Goal: Transaction & Acquisition: Purchase product/service

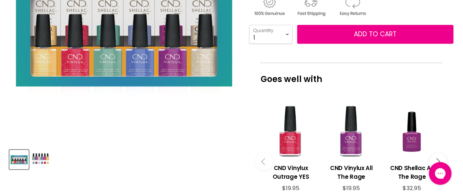
scroll to position [206, 0]
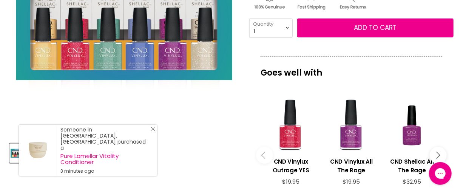
click at [155, 131] on icon "Close Icon" at bounding box center [153, 128] width 5 height 5
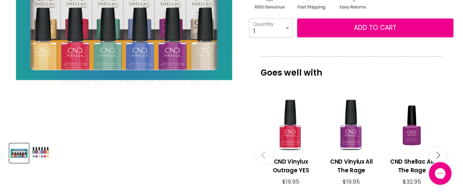
click at [34, 149] on img "Product thumbnails" at bounding box center [41, 153] width 18 height 18
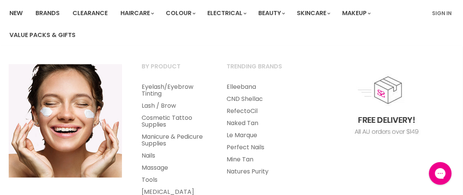
scroll to position [68, 0]
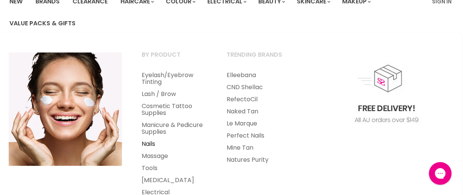
click at [148, 141] on link "Nails" at bounding box center [173, 144] width 83 height 12
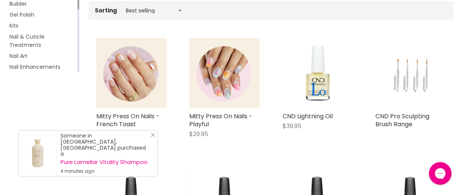
click at [154, 137] on line "Close Icon" at bounding box center [153, 135] width 4 height 4
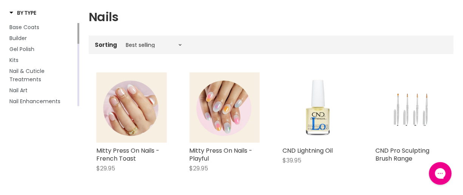
scroll to position [103, 0]
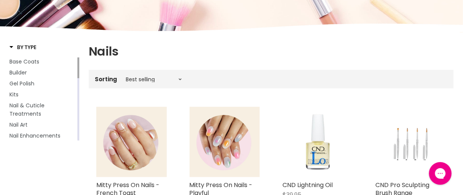
click at [11, 48] on span "By Type" at bounding box center [22, 47] width 27 height 8
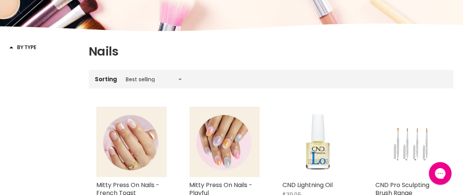
click at [11, 48] on span "By Type" at bounding box center [22, 47] width 27 height 8
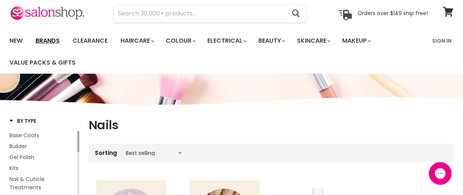
scroll to position [0, 0]
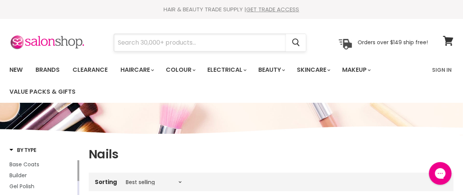
click at [151, 46] on input "Search" at bounding box center [200, 42] width 172 height 17
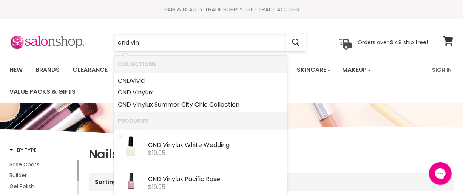
type input "cnd viny"
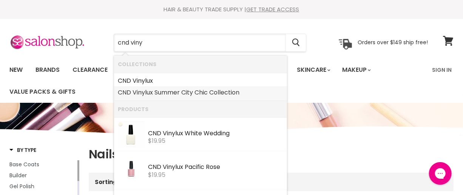
click at [151, 88] on link "CND Viny lux Summer City Chic Collection" at bounding box center [200, 92] width 165 height 12
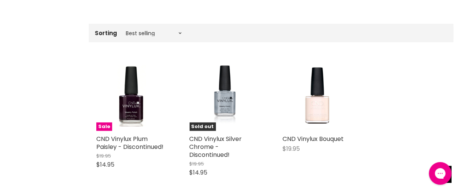
scroll to position [274, 0]
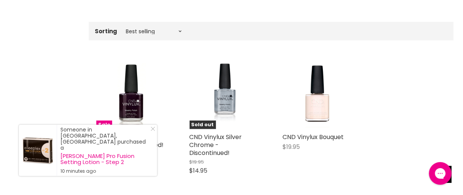
click at [151, 131] on icon "Close Icon" at bounding box center [153, 128] width 5 height 5
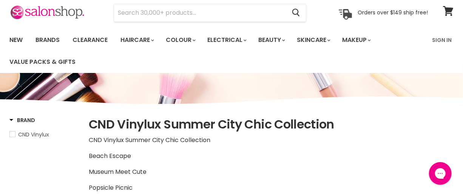
scroll to position [0, 0]
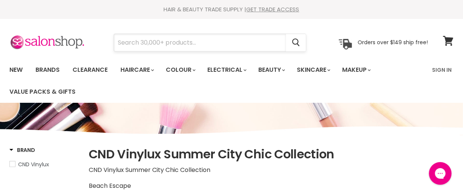
click at [189, 38] on input "Search" at bounding box center [200, 42] width 172 height 17
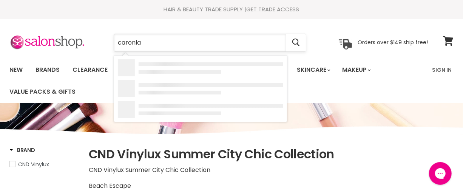
type input "caronlab"
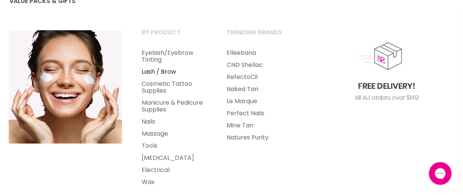
scroll to position [103, 0]
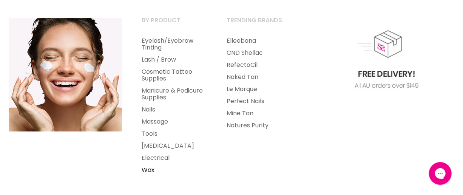
click at [146, 167] on link "Wax" at bounding box center [173, 170] width 83 height 12
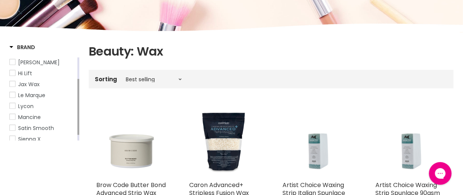
click at [11, 60] on span "Caron" at bounding box center [12, 61] width 5 height 5
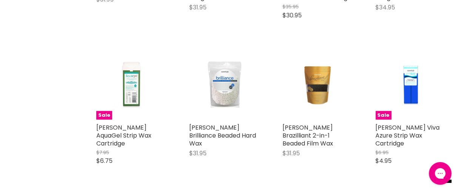
scroll to position [446, 0]
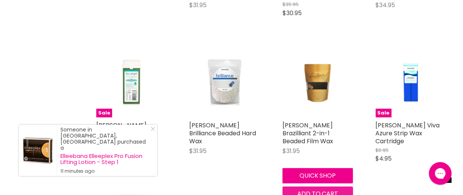
click at [326, 189] on button "Add to cart" at bounding box center [317, 193] width 71 height 15
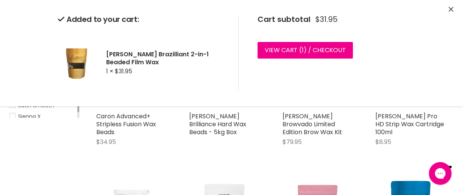
scroll to position [0, 0]
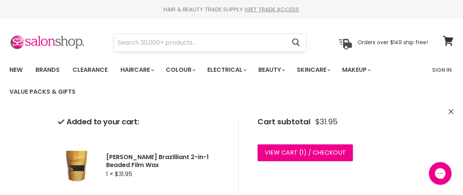
click at [180, 41] on input "Search" at bounding box center [200, 42] width 172 height 17
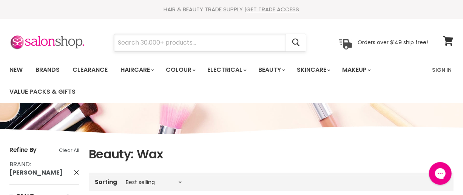
click at [179, 40] on input "Search" at bounding box center [200, 42] width 172 height 17
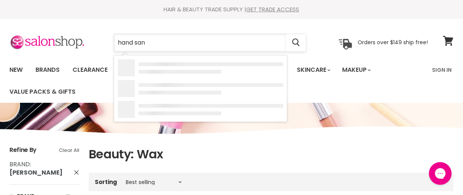
type input "hand sani"
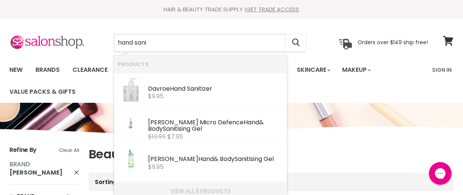
click at [196, 189] on link "View all 6 products" at bounding box center [200, 191] width 165 height 6
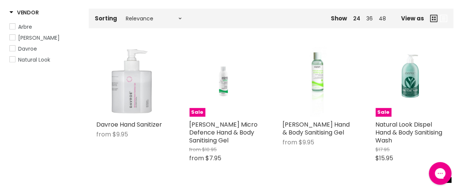
scroll to position [137, 0]
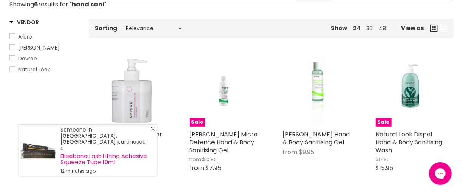
click at [154, 131] on icon "Close Icon" at bounding box center [153, 128] width 5 height 5
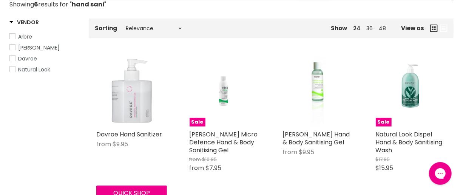
click at [139, 109] on img "Main content" at bounding box center [131, 91] width 71 height 71
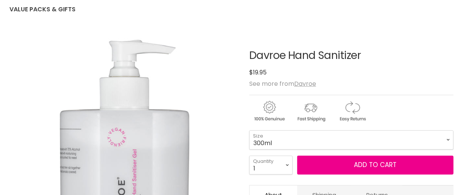
scroll to position [103, 0]
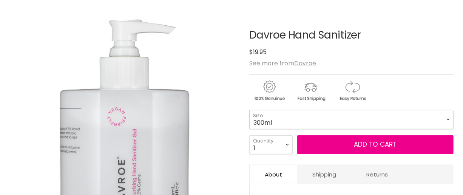
click at [402, 121] on select "300ml 75ml" at bounding box center [351, 119] width 204 height 19
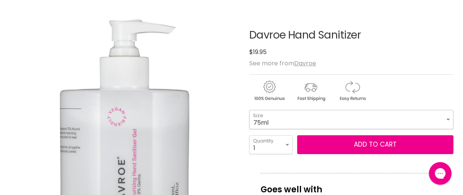
click at [249, 110] on select "300ml 75ml" at bounding box center [351, 119] width 204 height 19
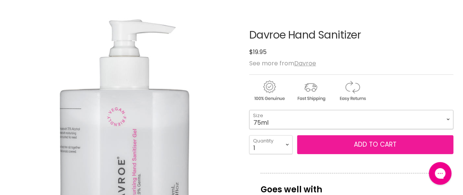
select select "75ml"
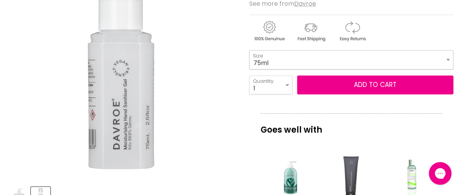
scroll to position [137, 0]
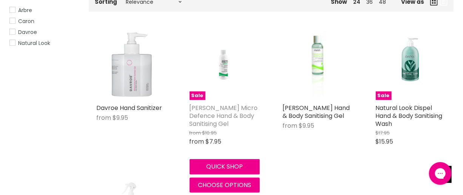
click at [228, 108] on link "[PERSON_NAME] Micro Defence Hand & Body Sanitising Gel" at bounding box center [223, 115] width 68 height 25
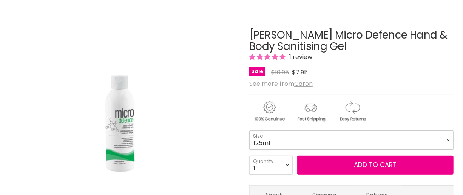
click at [371, 139] on select "125ml 1L" at bounding box center [351, 139] width 204 height 19
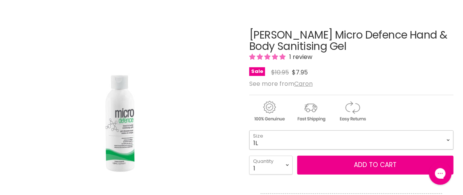
click at [249, 130] on select "125ml 1L" at bounding box center [351, 139] width 204 height 19
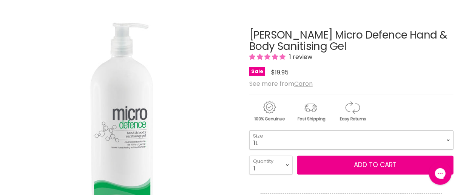
click at [350, 143] on select "125ml 1L" at bounding box center [351, 139] width 204 height 19
select select "125ml"
click at [249, 130] on select "125ml 1L" at bounding box center [351, 139] width 204 height 19
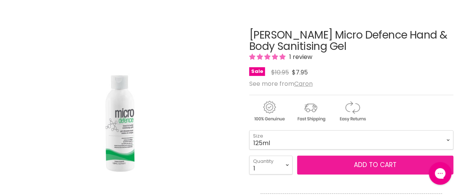
click at [336, 167] on button "Add to cart" at bounding box center [375, 165] width 156 height 19
click at [337, 163] on button "Add to cart" at bounding box center [375, 165] width 156 height 19
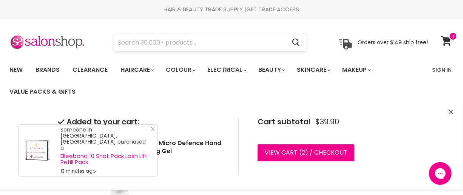
click at [136, 45] on input "Search" at bounding box center [200, 42] width 172 height 17
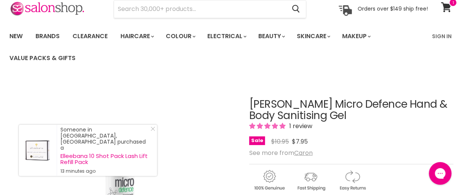
scroll to position [32, 0]
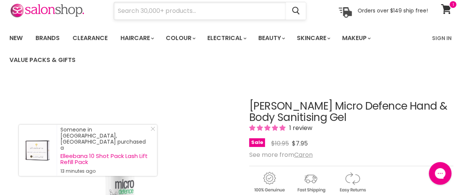
click at [172, 9] on input "Search" at bounding box center [200, 10] width 172 height 17
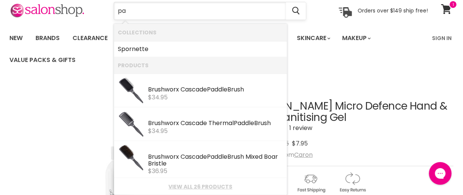
type input "p"
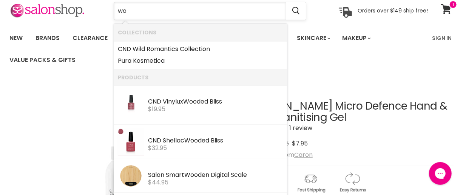
type input "w"
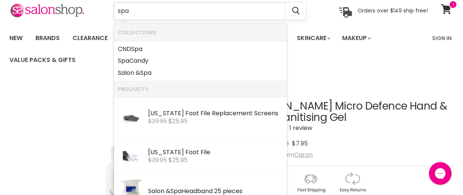
type input "spat"
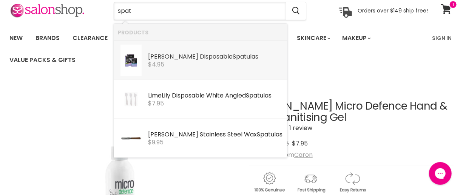
click at [196, 69] on link "Caron Disposable Spat ulas Caron $4.95" at bounding box center [200, 61] width 165 height 32
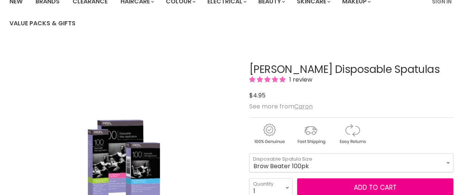
scroll to position [137, 0]
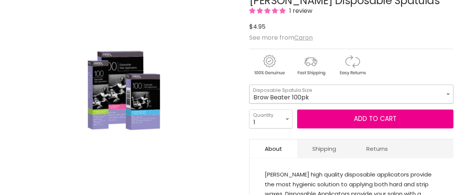
click at [283, 95] on select "Brow Beater 100pk Brow Beater 500pk Small (Icy Pole) 100pk Small (Icy Pole) 500…" at bounding box center [351, 94] width 204 height 19
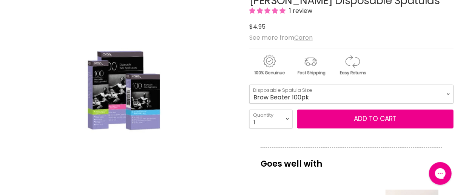
scroll to position [0, 0]
click at [249, 85] on select "Brow Beater 100pk Brow Beater 500pk Small (Icy Pole) 100pk Small (Icy Pole) 500…" at bounding box center [351, 94] width 204 height 19
select select "Small (Icy Pole) 100pk"
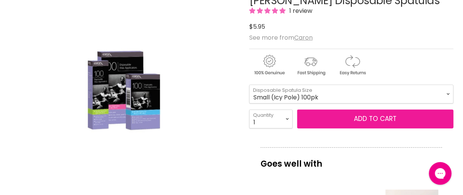
click at [326, 114] on button "Add to cart" at bounding box center [375, 118] width 156 height 19
click at [326, 122] on button "Add to cart" at bounding box center [375, 118] width 156 height 19
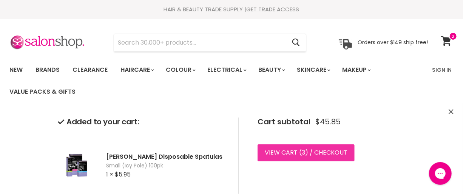
click at [293, 151] on link "View cart ( 3 ) / Checkout" at bounding box center [305, 152] width 97 height 17
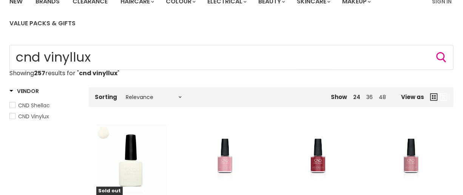
scroll to position [68, 0]
click at [10, 115] on span "CND Vinylux" at bounding box center [12, 115] width 5 height 5
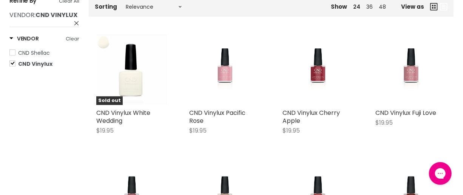
scroll to position [171, 0]
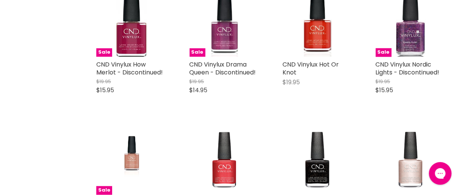
scroll to position [549, 0]
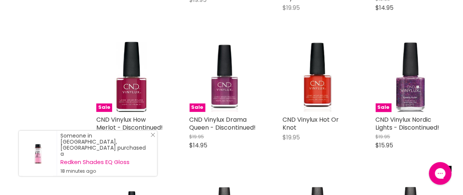
click at [153, 137] on icon "Close Icon" at bounding box center [153, 134] width 5 height 5
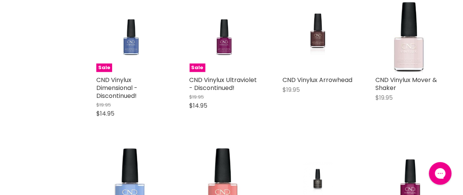
scroll to position [1510, 0]
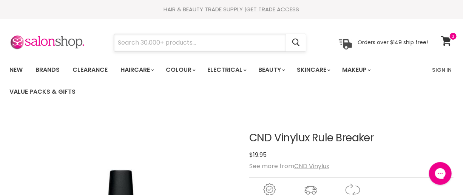
click at [181, 43] on input "Search" at bounding box center [200, 42] width 172 height 17
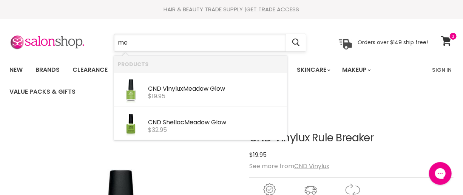
type input "m"
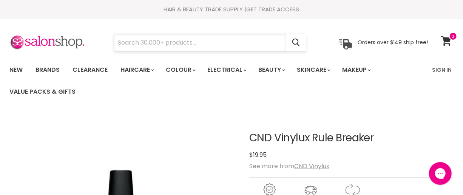
click at [177, 47] on input "Search" at bounding box center [200, 42] width 172 height 17
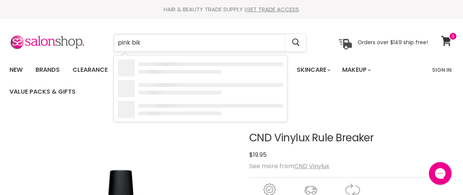
type input "pink biki"
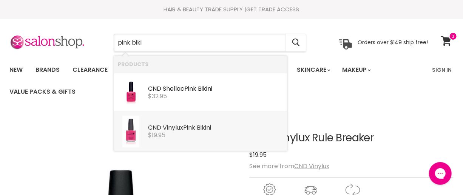
click at [180, 135] on div "$19.95" at bounding box center [215, 135] width 135 height 7
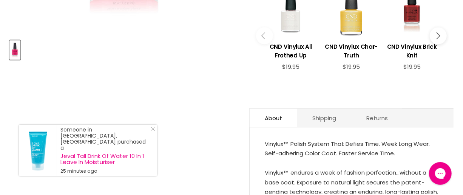
scroll to position [343, 0]
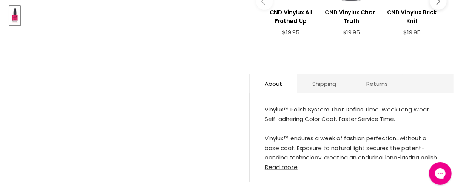
click at [275, 159] on link "Read more" at bounding box center [352, 164] width 174 height 11
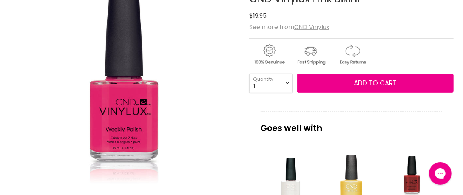
scroll to position [137, 0]
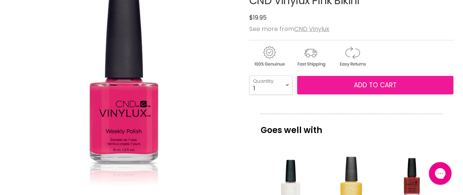
click at [317, 90] on button "Add to cart" at bounding box center [375, 85] width 156 height 19
click at [331, 83] on button "Add to cart" at bounding box center [375, 85] width 156 height 19
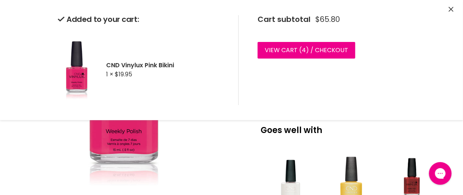
click at [451, 8] on icon "Close" at bounding box center [450, 9] width 5 height 5
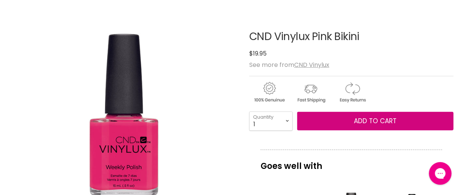
scroll to position [0, 0]
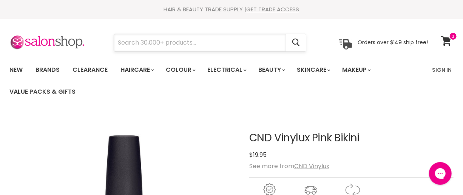
click at [170, 46] on input "Search" at bounding box center [200, 42] width 172 height 17
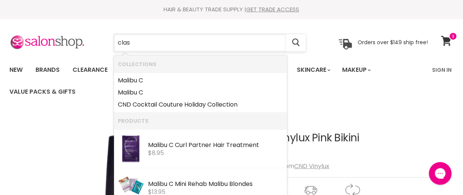
type input "clash"
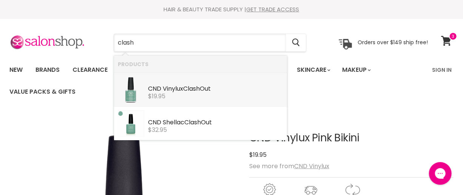
click at [179, 94] on div "$19.95" at bounding box center [215, 96] width 135 height 7
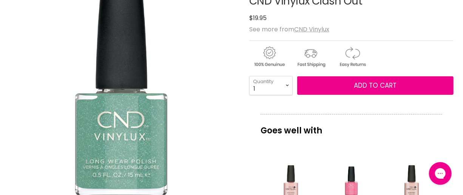
scroll to position [34, 0]
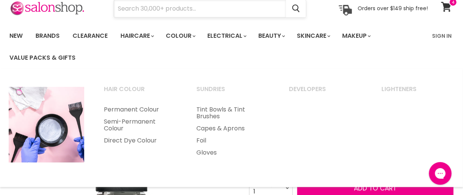
click at [185, 6] on input "Search" at bounding box center [200, 8] width 172 height 17
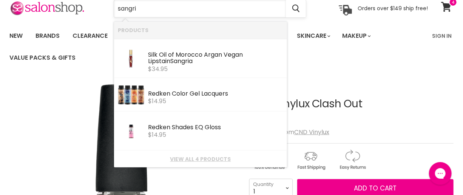
type input "sangria"
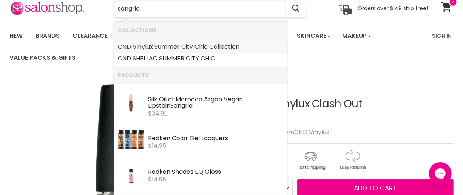
click at [188, 46] on link "CND Vinylux Summer City Chic Collection" at bounding box center [200, 47] width 165 height 12
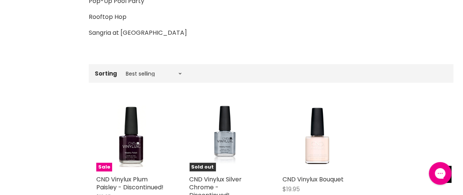
scroll to position [137, 0]
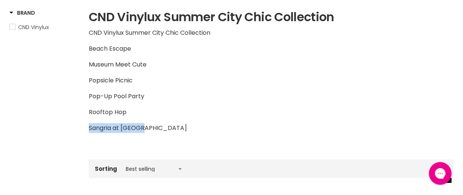
drag, startPoint x: 143, startPoint y: 126, endPoint x: 88, endPoint y: 129, distance: 55.2
click at [88, 129] on div "Brand CND Vinylux Home CND Vinylux Summer City Chic Collection CND Vinylux Summ…" at bounding box center [231, 167] width 463 height 317
click at [93, 126] on p "Sangria at Sunset" at bounding box center [271, 128] width 365 height 10
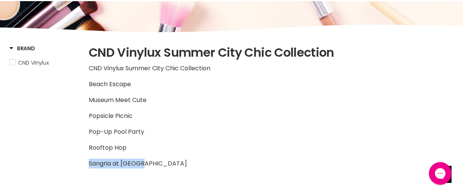
scroll to position [0, 0]
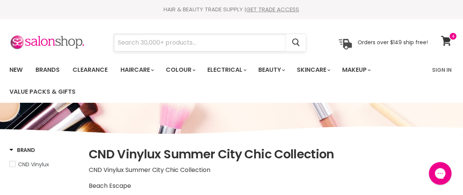
click at [156, 49] on input "Search" at bounding box center [200, 42] width 172 height 17
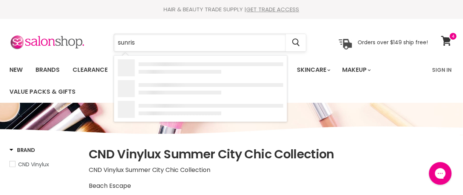
type input "sunrise"
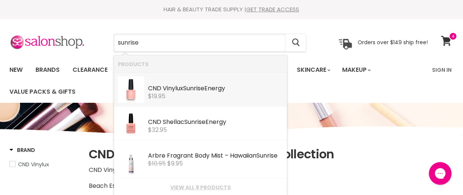
click at [178, 101] on link "CND Vinylux Sunrise Energy CND Vinylux $19.95" at bounding box center [200, 89] width 165 height 26
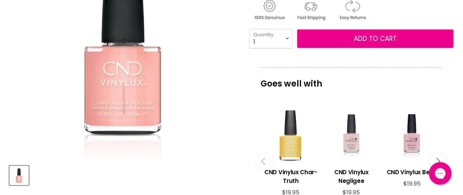
scroll to position [171, 0]
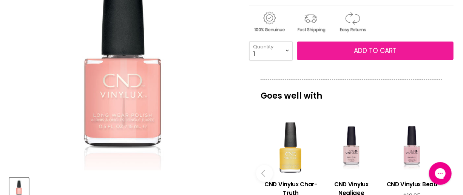
click at [356, 53] on span "Add to cart" at bounding box center [375, 50] width 43 height 9
click at [377, 52] on span "Add to cart" at bounding box center [375, 50] width 43 height 9
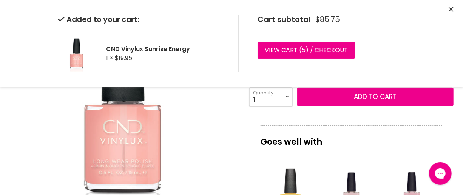
scroll to position [34, 0]
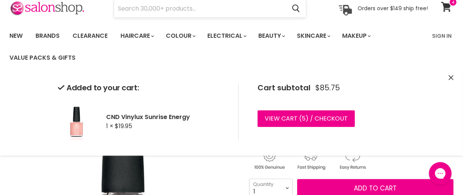
click at [165, 11] on input "Search" at bounding box center [200, 8] width 172 height 17
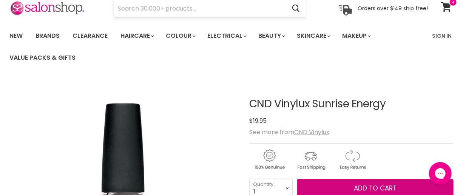
scroll to position [36, 0]
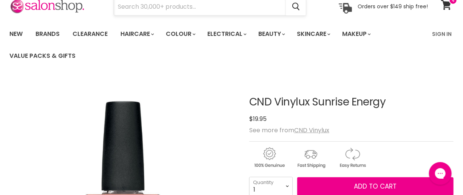
click at [165, 6] on input "Search" at bounding box center [200, 6] width 172 height 17
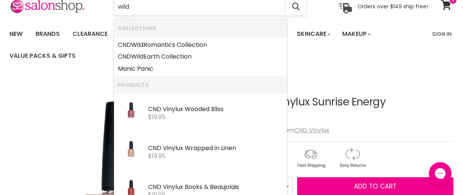
type input "wildf"
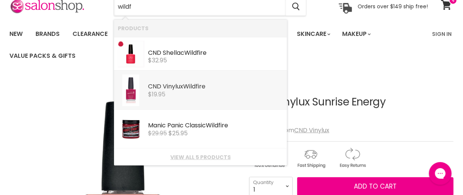
click at [188, 95] on div "$19.95" at bounding box center [215, 94] width 135 height 7
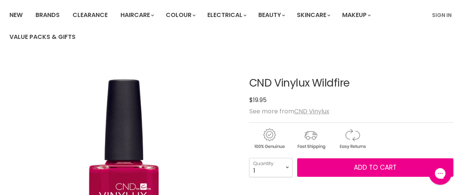
scroll to position [34, 0]
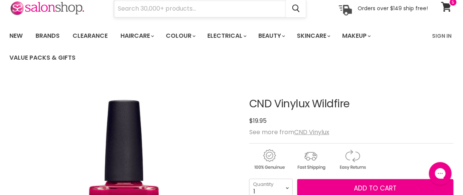
click at [169, 9] on input "Search" at bounding box center [200, 8] width 172 height 17
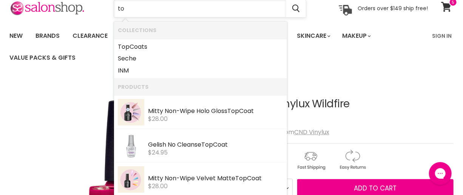
type input "t"
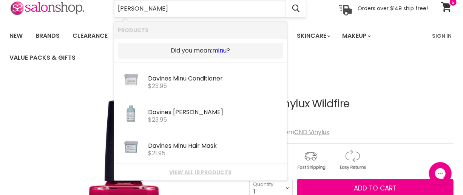
type input "vin"
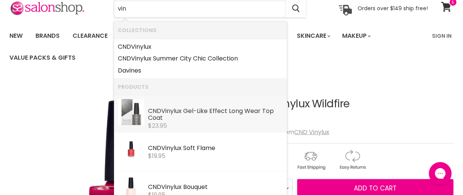
click at [204, 115] on div "CND Vin ylux Gel-Like Effect Long Wear Top Coat" at bounding box center [215, 115] width 135 height 14
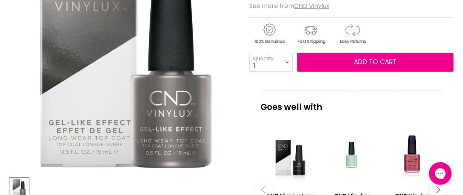
scroll to position [240, 0]
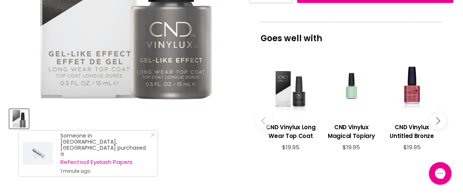
click at [299, 101] on div "Main content" at bounding box center [290, 90] width 53 height 53
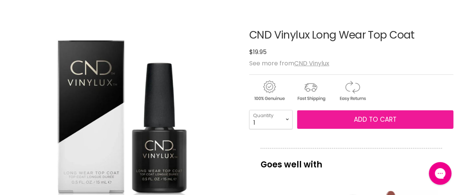
click at [314, 123] on button "Add to cart" at bounding box center [375, 119] width 156 height 19
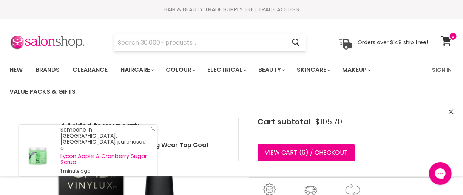
click at [147, 44] on input "Search" at bounding box center [200, 42] width 172 height 17
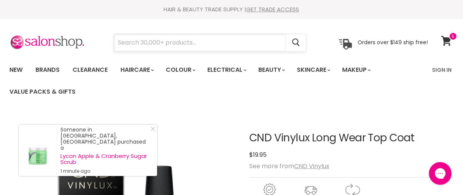
click at [133, 43] on input "Search" at bounding box center [200, 42] width 172 height 17
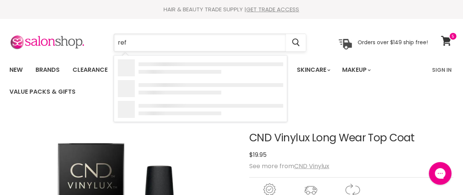
type input "refe"
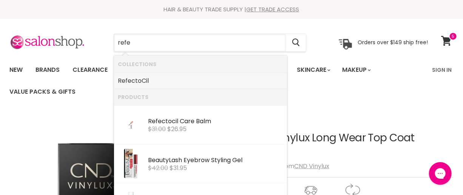
click at [142, 83] on link "Refe ctoCil" at bounding box center [200, 81] width 165 height 12
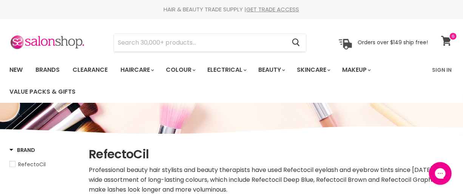
click at [448, 38] on icon at bounding box center [446, 41] width 10 height 10
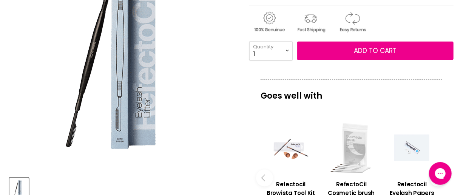
scroll to position [137, 0]
